Goal: Task Accomplishment & Management: Manage account settings

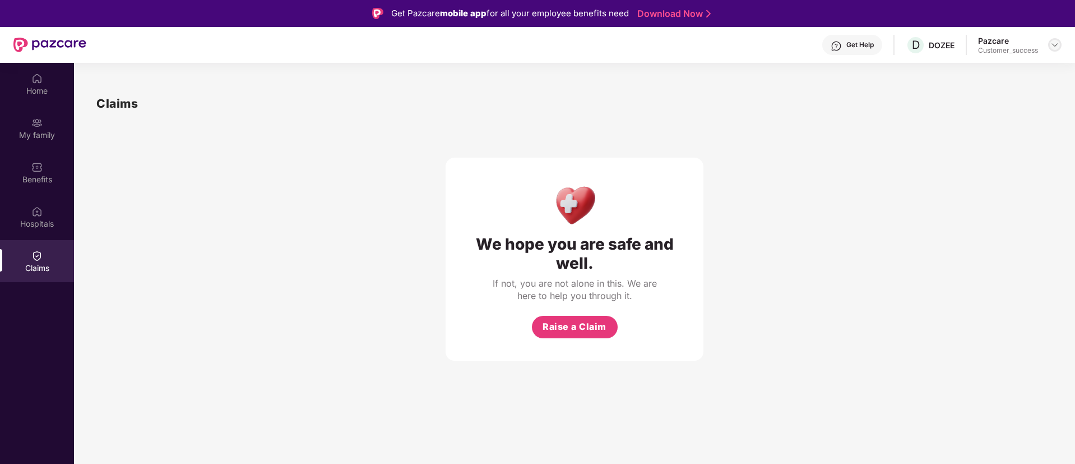
click at [1059, 45] on img at bounding box center [1054, 44] width 9 height 9
click at [994, 73] on div "Switch to partner view" at bounding box center [1002, 72] width 146 height 22
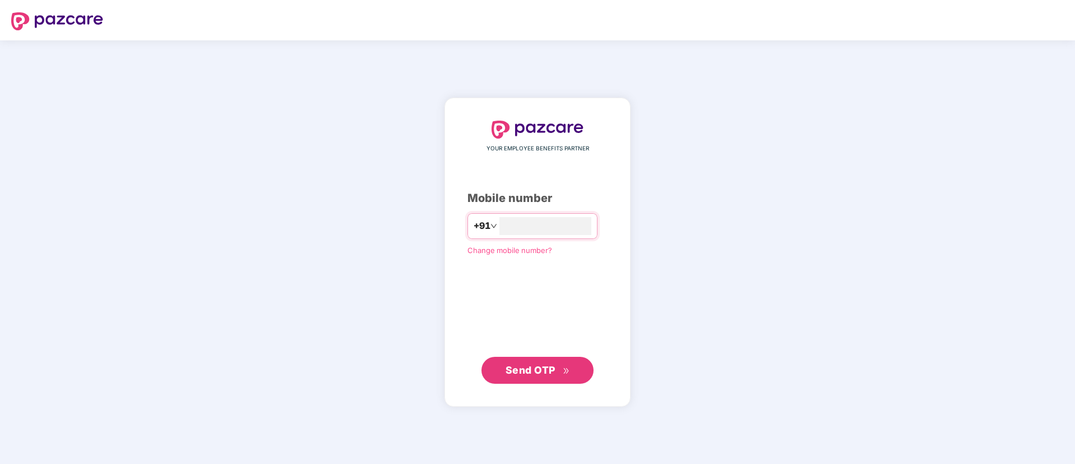
type input "**********"
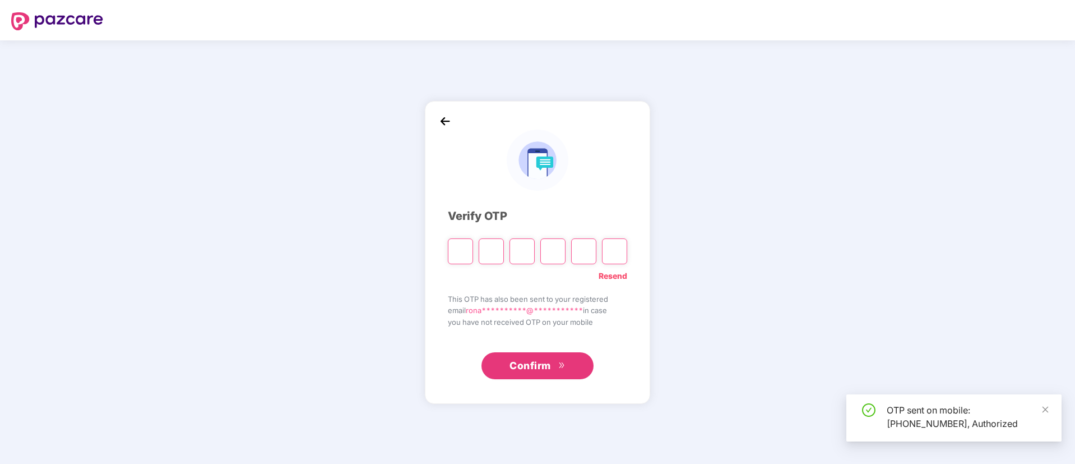
type input "*"
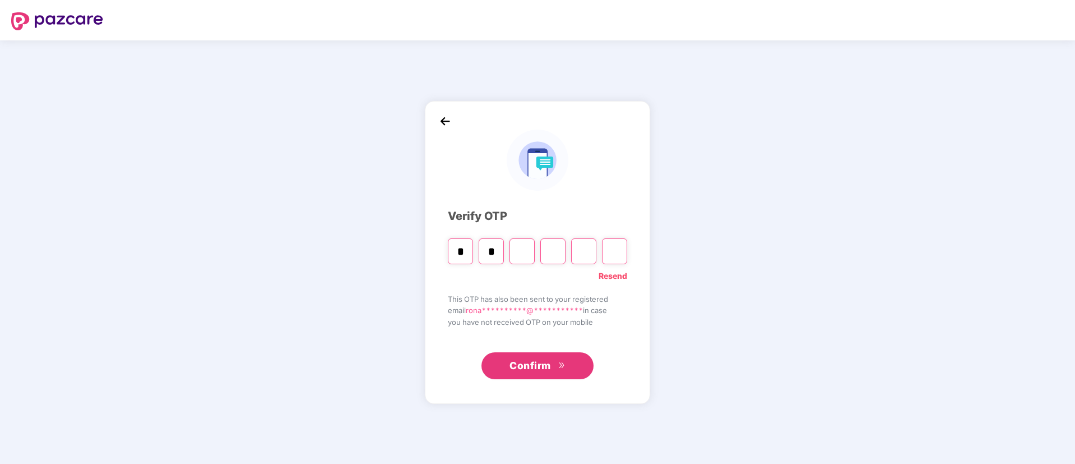
type input "*"
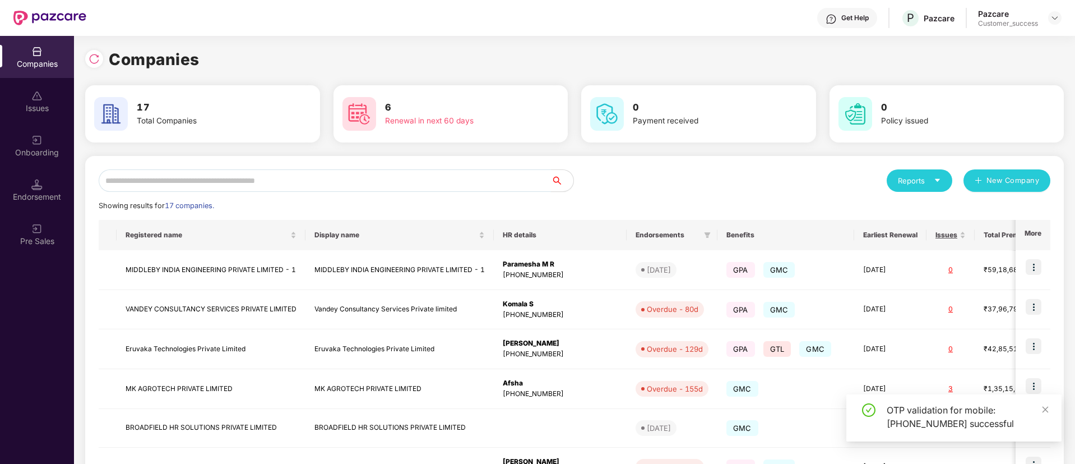
click at [346, 173] on input "text" at bounding box center [325, 180] width 452 height 22
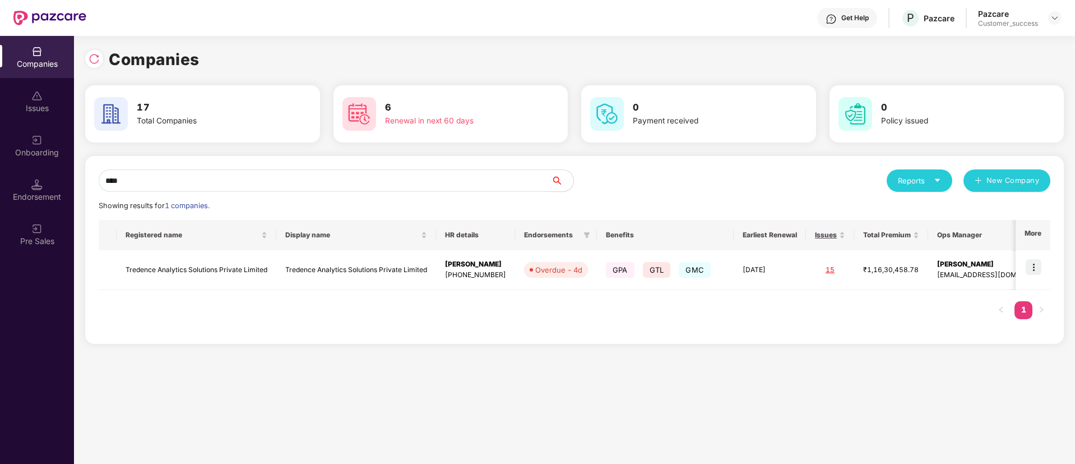
type input "****"
click at [1029, 272] on img at bounding box center [1034, 267] width 16 height 16
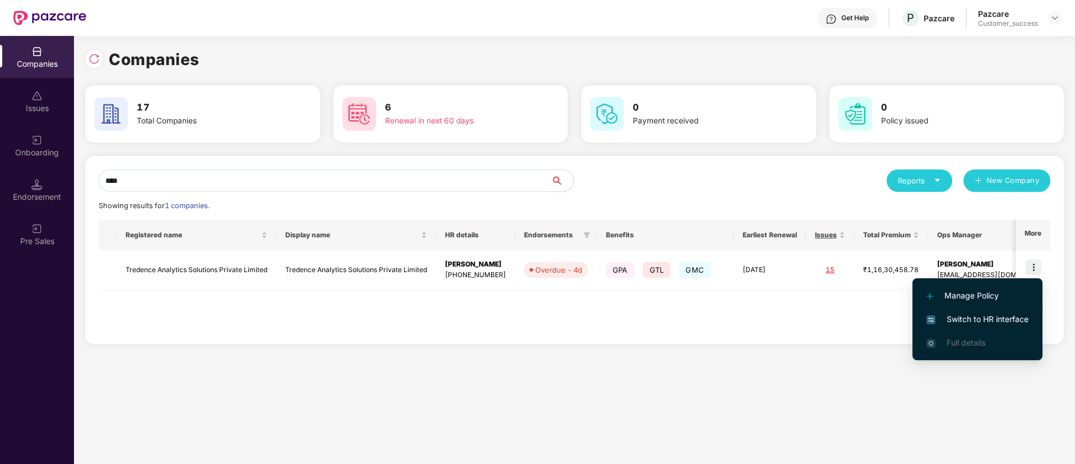
click at [979, 318] on span "Switch to HR interface" at bounding box center [978, 319] width 102 height 12
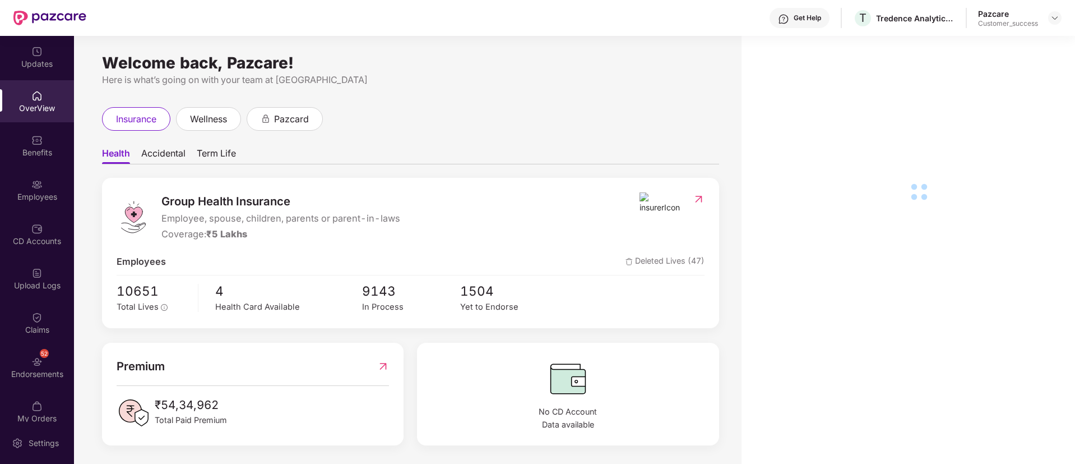
click at [34, 191] on div "Employees" at bounding box center [37, 196] width 74 height 11
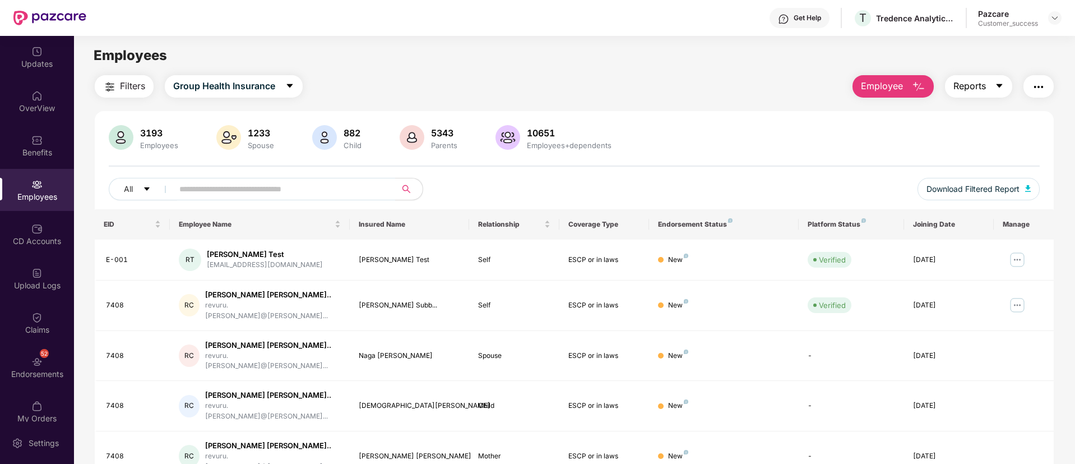
click at [996, 85] on icon "caret-down" at bounding box center [999, 85] width 9 height 9
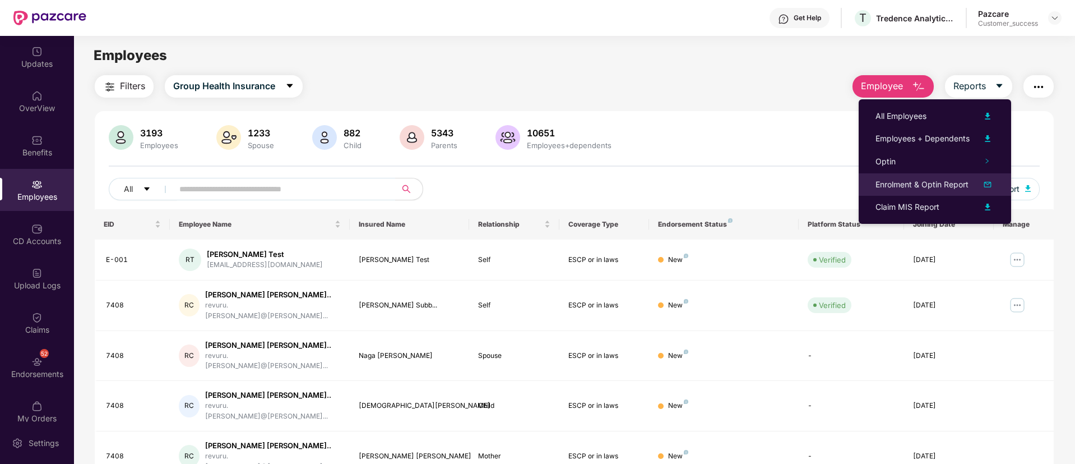
click at [984, 188] on img at bounding box center [987, 184] width 13 height 13
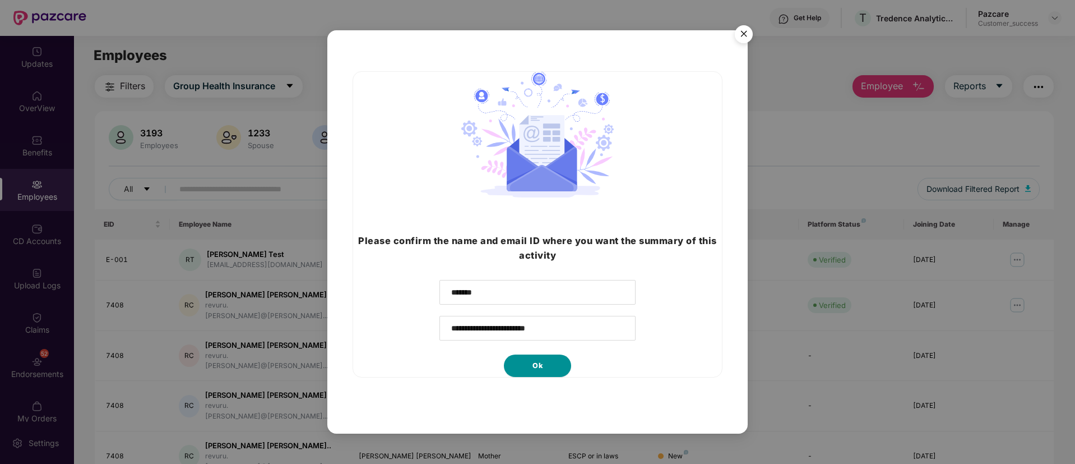
click at [538, 371] on button "Ok" at bounding box center [537, 365] width 67 height 22
